Goal: Information Seeking & Learning: Learn about a topic

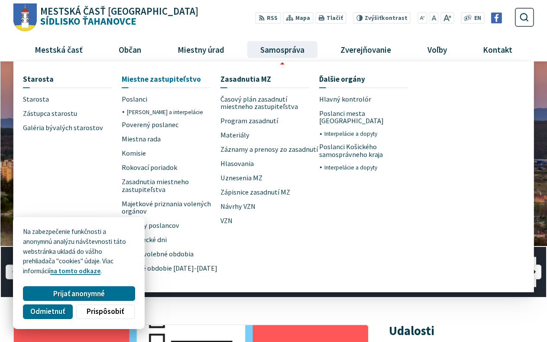
click at [149, 80] on span "Miestne zastupiteľstvo" at bounding box center [161, 79] width 79 height 16
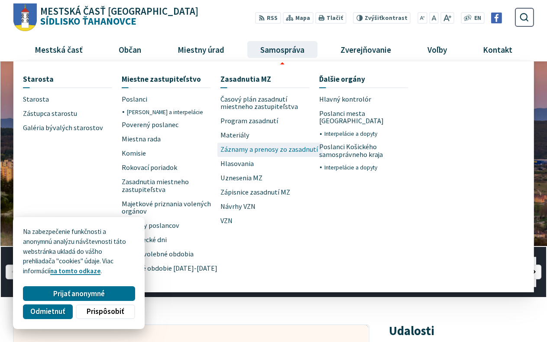
click at [264, 152] on span "Záznamy a prenosy zo zasadnutí" at bounding box center [268, 150] width 97 height 14
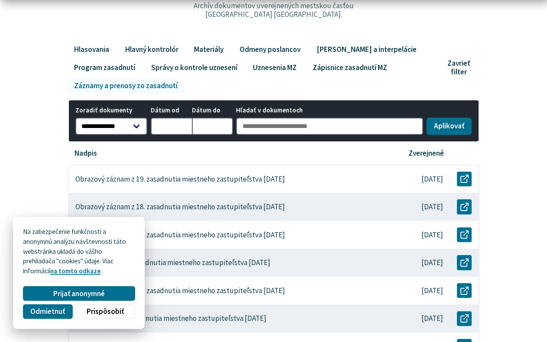
scroll to position [177, 0]
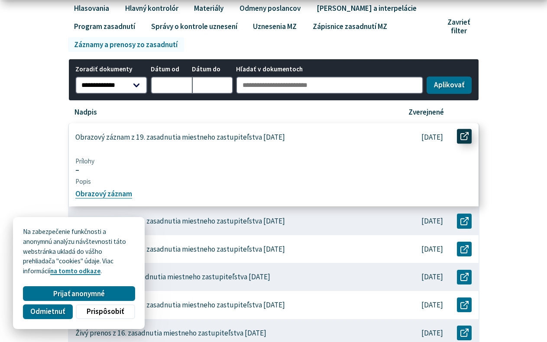
click at [466, 133] on use at bounding box center [464, 136] width 8 height 8
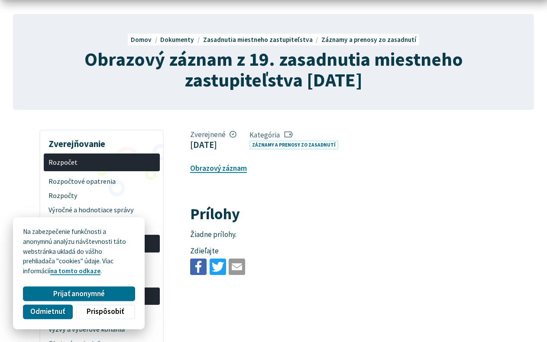
scroll to position [88, 0]
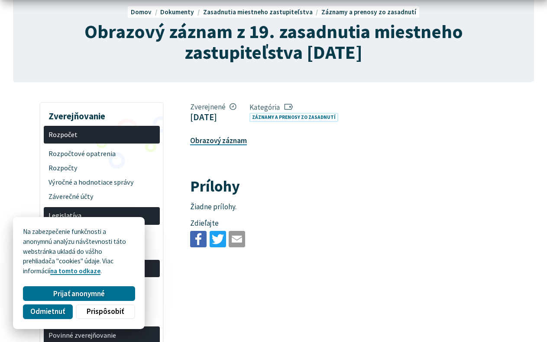
click at [221, 140] on link "Obrazový záznam" at bounding box center [218, 141] width 57 height 10
